Goal: Transaction & Acquisition: Obtain resource

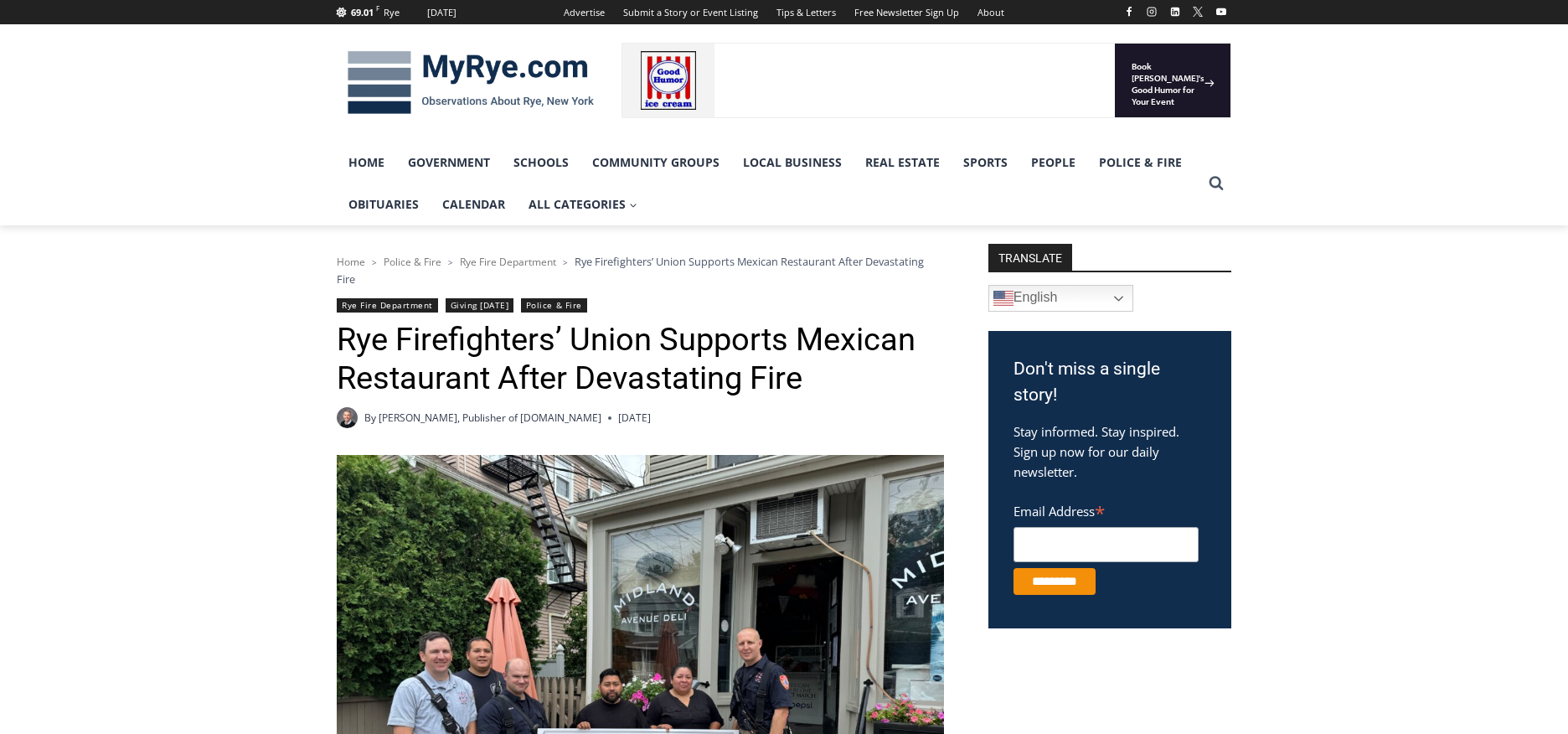
click at [765, 682] on img at bounding box center [640, 683] width 608 height 456
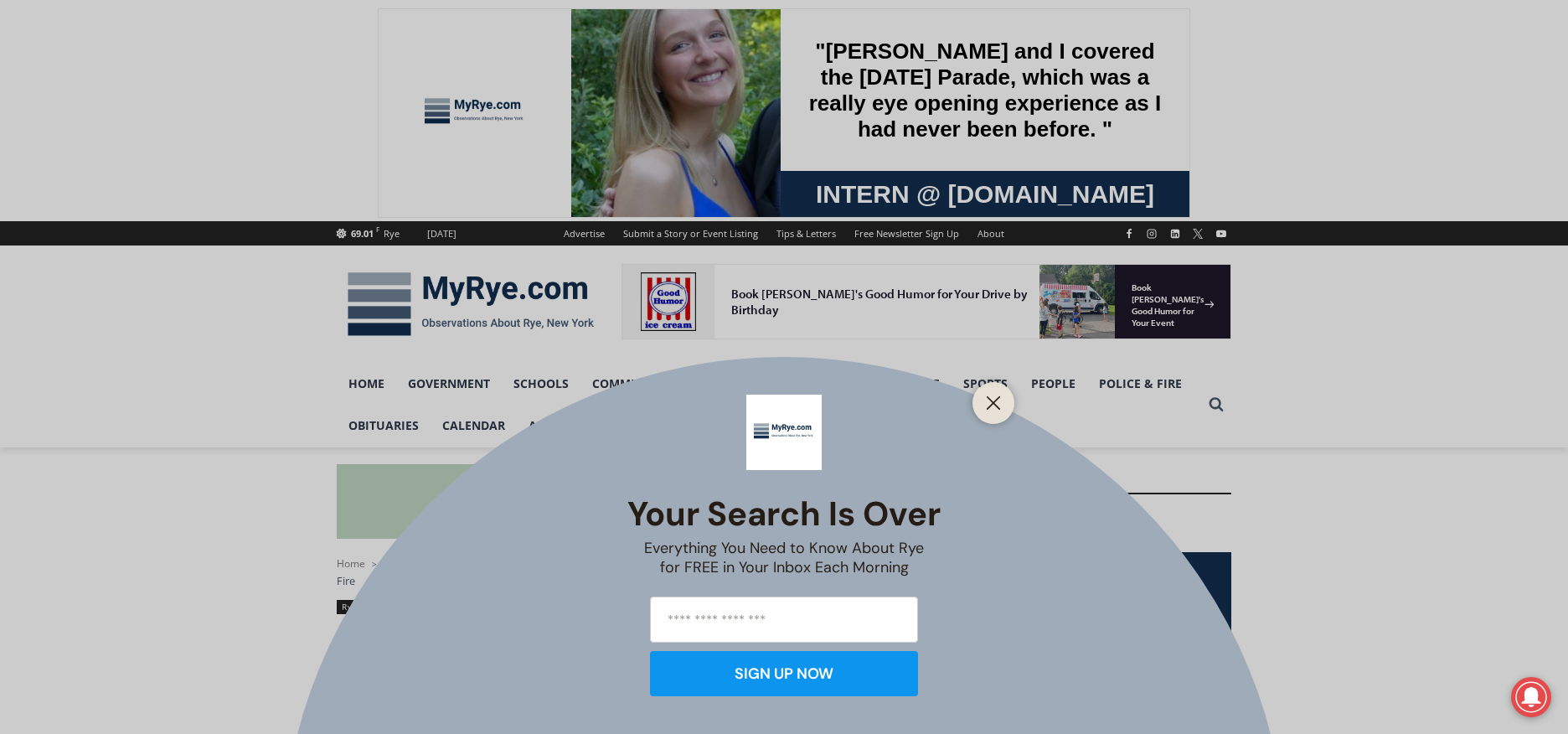
click at [765, 682] on div "Your Search is Over Everything You Need to Know About Rye for FREE in Your Inbo…" at bounding box center [784, 367] width 1568 height 734
click at [759, 687] on div "Your Search is Over Everything You Need to Know About Rye for FREE in Your Inbo…" at bounding box center [784, 367] width 1568 height 734
click at [757, 687] on div "Your Search is Over Everything You Need to Know About Rye for FREE in Your Inbo…" at bounding box center [784, 367] width 1568 height 734
click at [759, 687] on div "Your Search is Over Everything You Need to Know About Rye for FREE in Your Inbo…" at bounding box center [784, 367] width 1568 height 734
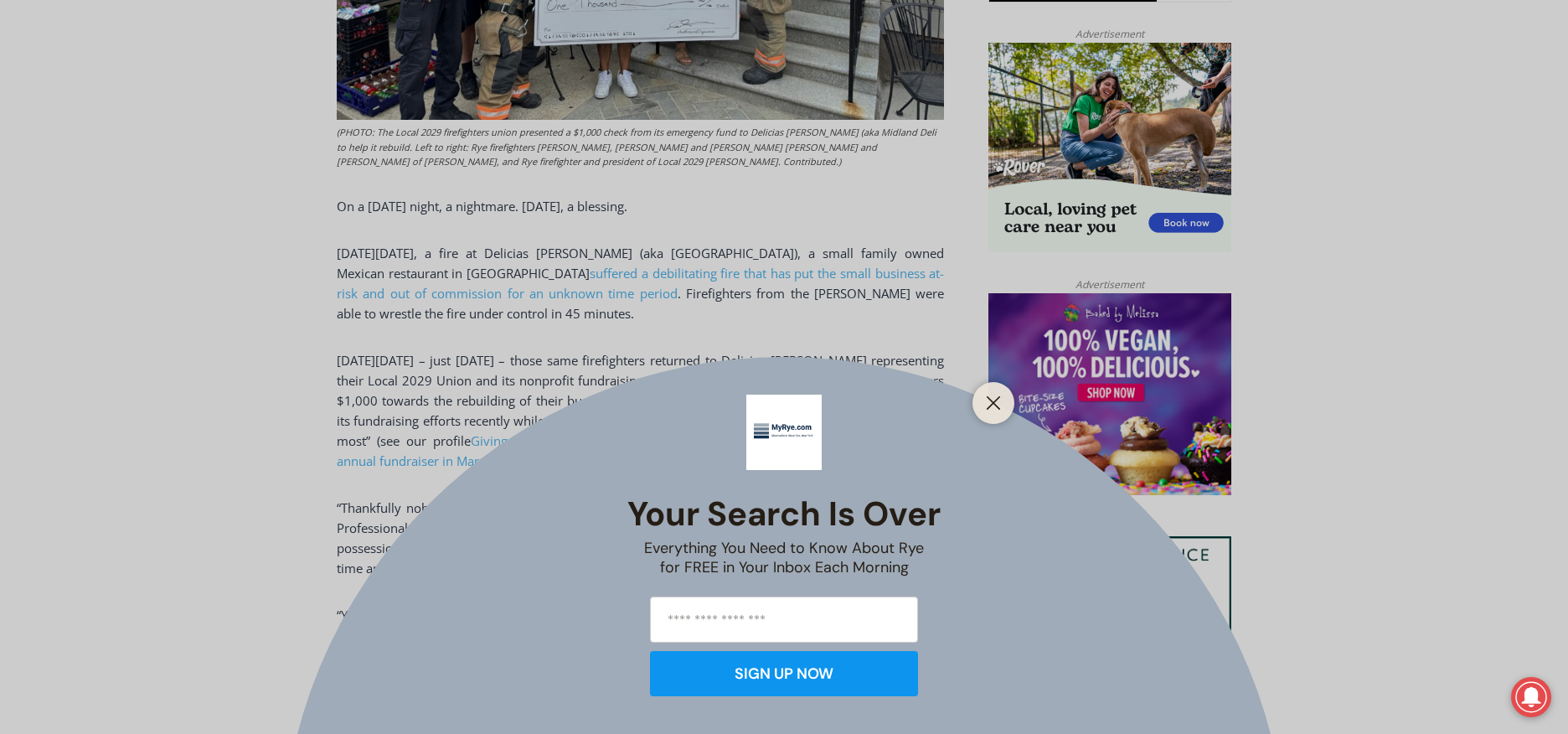
scroll to position [1270, 0]
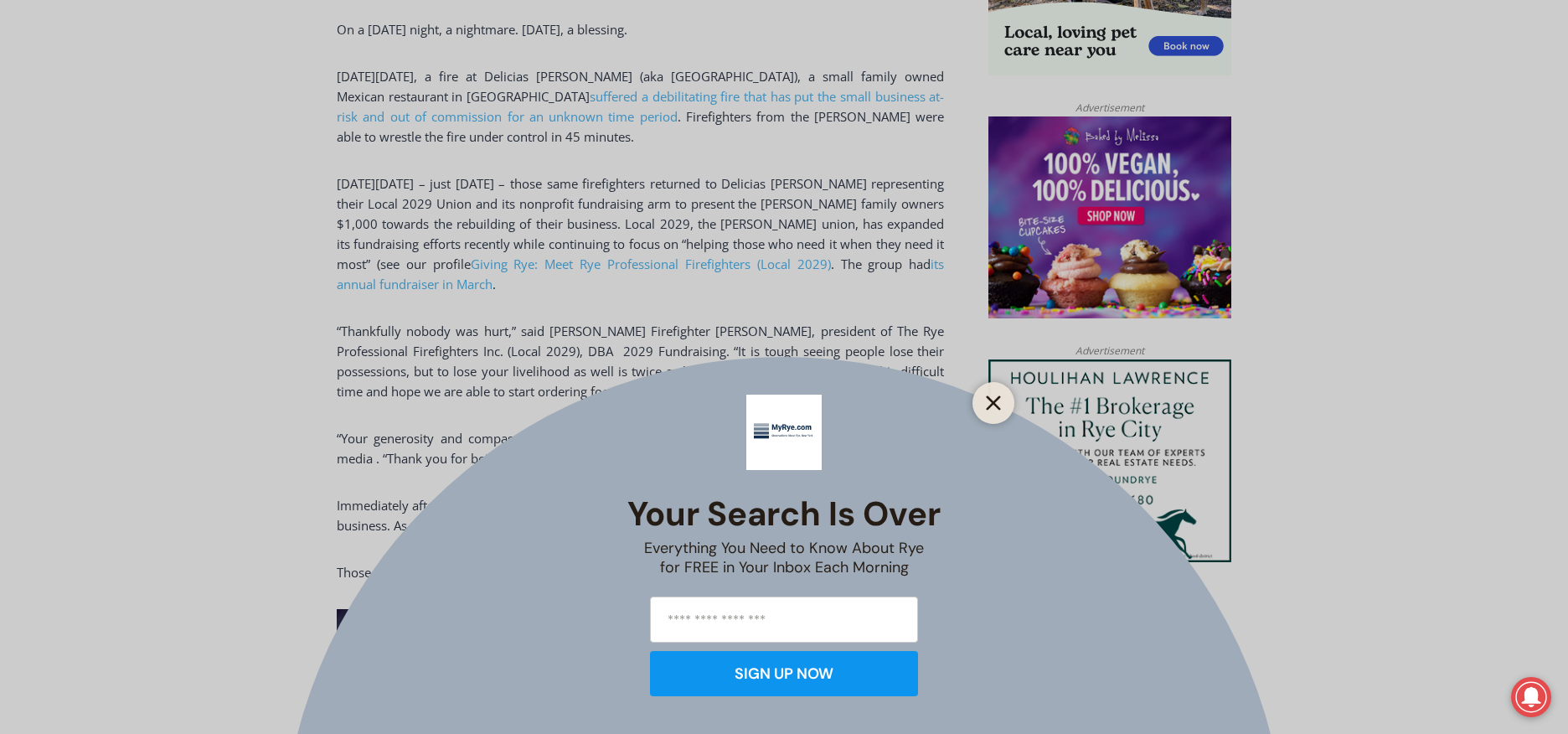
click at [1001, 403] on button "Close" at bounding box center [994, 403] width 24 height 24
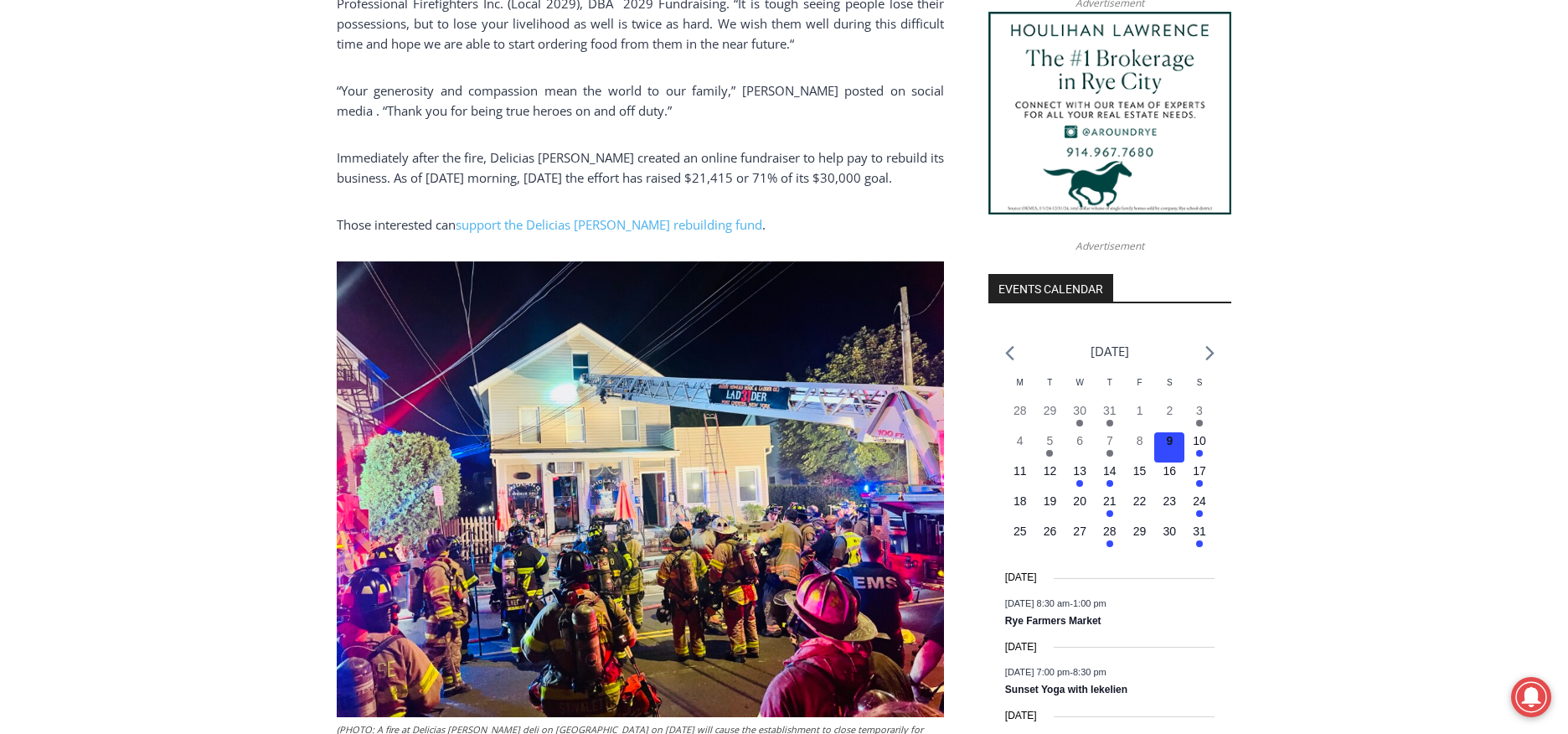
scroll to position [1584, 0]
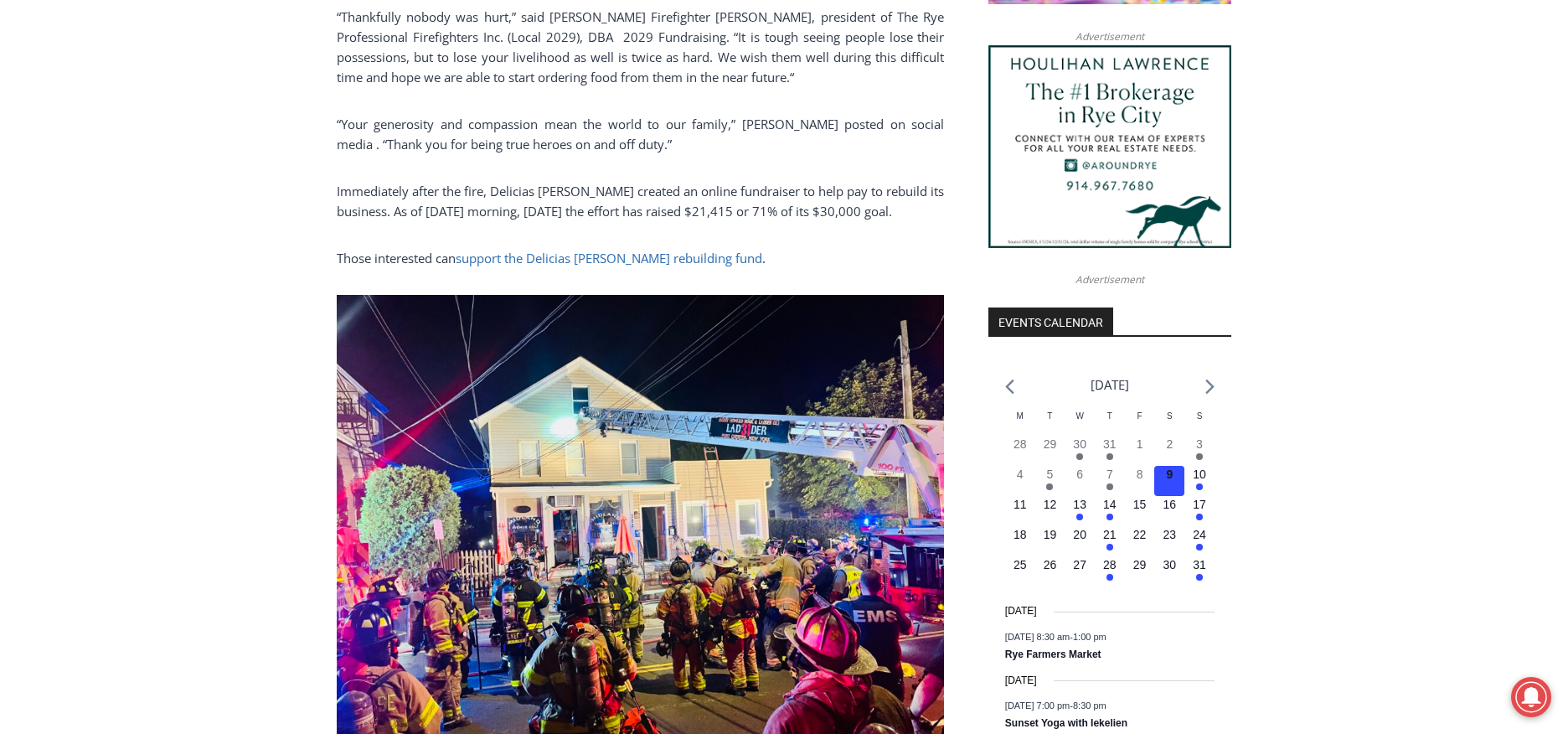
click at [532, 257] on link "support the Delicias [PERSON_NAME] rebuilding fund" at bounding box center [609, 257] width 306 height 17
